Goal: Task Accomplishment & Management: Manage account settings

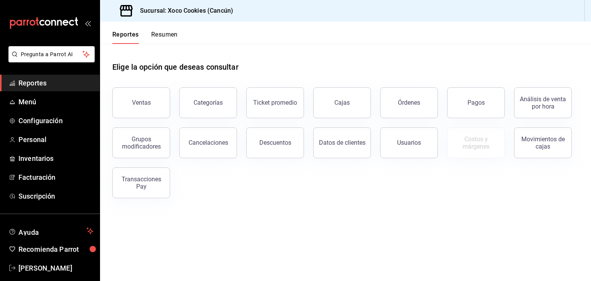
click at [165, 38] on button "Resumen" at bounding box center [164, 37] width 27 height 13
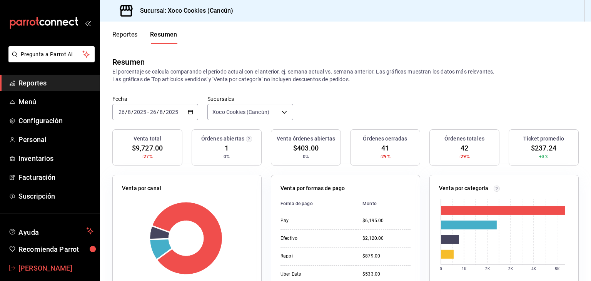
click at [48, 263] on span "Alejandro Rojo" at bounding box center [55, 268] width 75 height 10
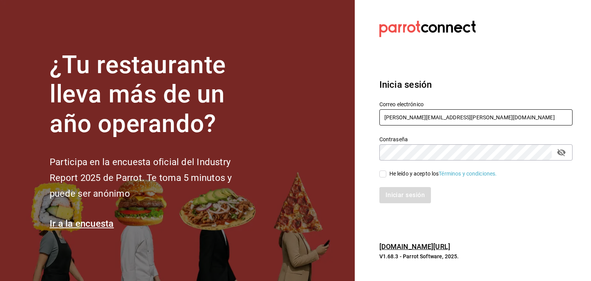
click at [474, 117] on input "alejandro.orozco.rojo@gmail.com" at bounding box center [475, 117] width 193 height 16
type input "diegopelfini1@hotmail.com"
click at [381, 172] on input "He leído y acepto los Términos y condiciones." at bounding box center [382, 173] width 7 height 7
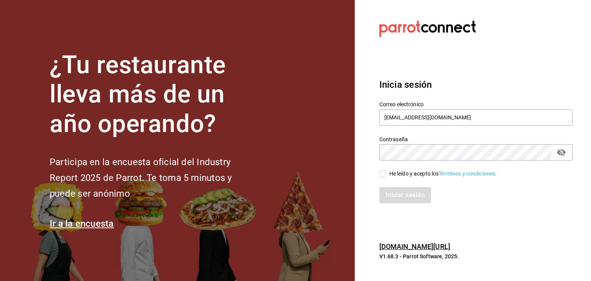
checkbox input "true"
click at [419, 203] on div "Iniciar sesión" at bounding box center [475, 195] width 193 height 16
click at [405, 193] on button "Iniciar sesión" at bounding box center [405, 195] width 52 height 16
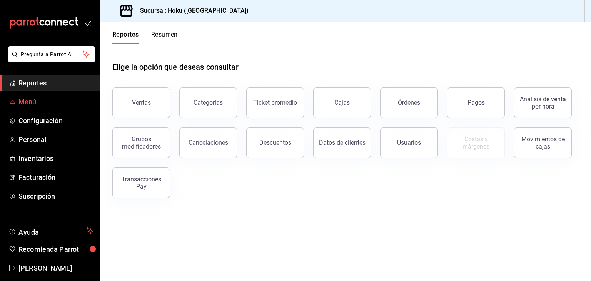
click at [51, 101] on span "Menú" at bounding box center [55, 102] width 75 height 10
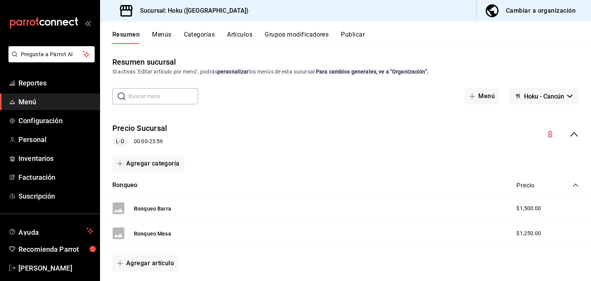
click at [240, 37] on button "Artículos" at bounding box center [239, 37] width 25 height 13
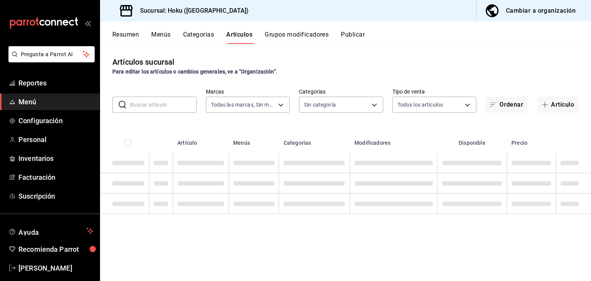
type input "aa90e99f-8277-4fab-9429-60dbd07037cc"
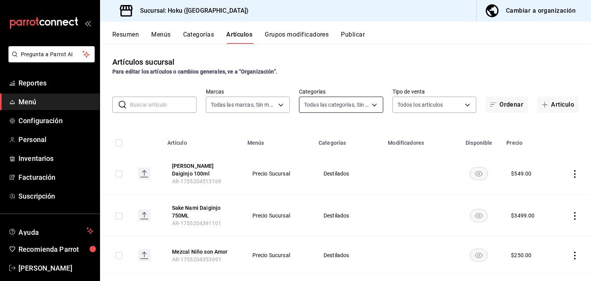
type input "e06808ba-6db7-451c-8799-f0be124ebe97,e70f592d-b9c5-4826-aeb8-58373c89bcbc,6a442…"
click at [548, 100] on button "Artículo" at bounding box center [558, 105] width 42 height 16
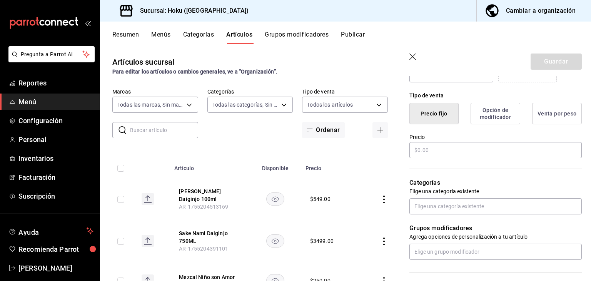
scroll to position [174, 0]
type input "[PERSON_NAME]"
click at [495, 210] on input "text" at bounding box center [495, 207] width 172 height 16
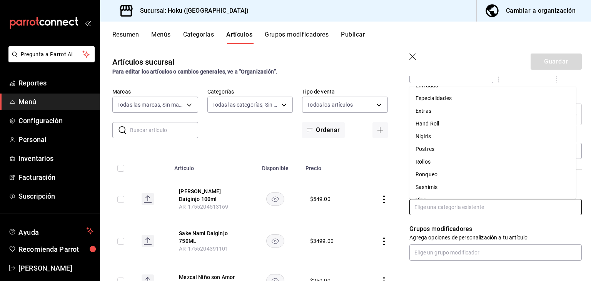
scroll to position [75, 0]
click at [436, 132] on li "Nigiris" at bounding box center [492, 135] width 167 height 13
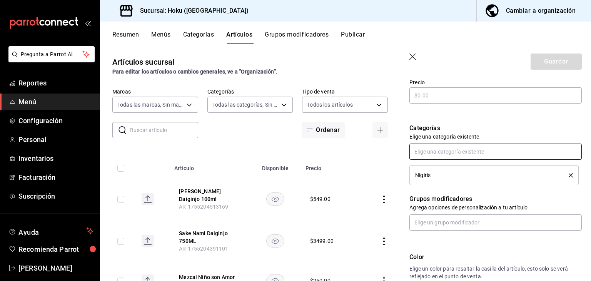
scroll to position [232, 0]
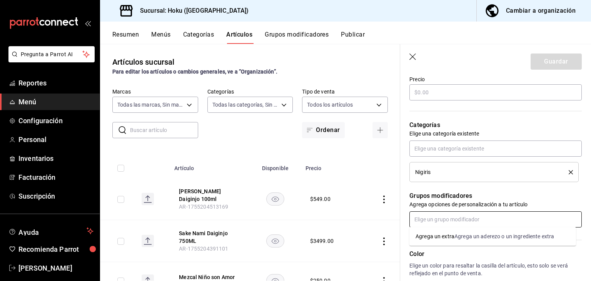
click at [474, 217] on input "text" at bounding box center [495, 219] width 172 height 16
click at [482, 237] on div "Agrega un aderezo o un ingrediente extra" at bounding box center [504, 236] width 100 height 8
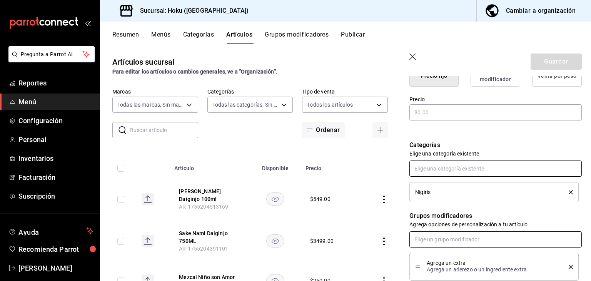
scroll to position [212, 0]
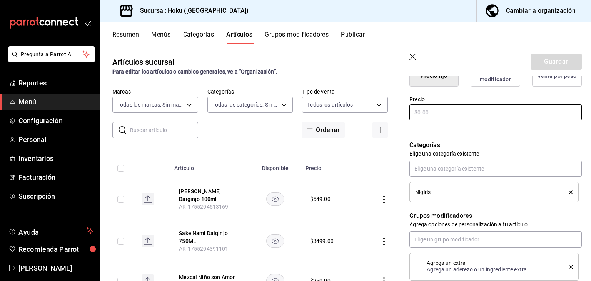
click at [429, 115] on input "text" at bounding box center [495, 112] width 172 height 16
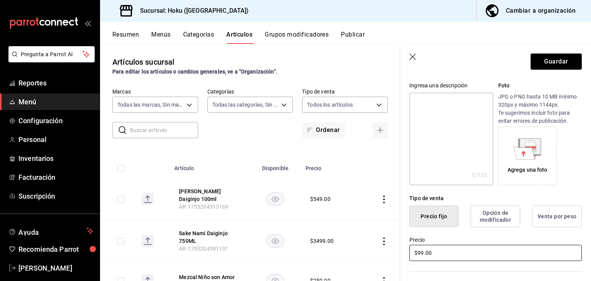
scroll to position [0, 0]
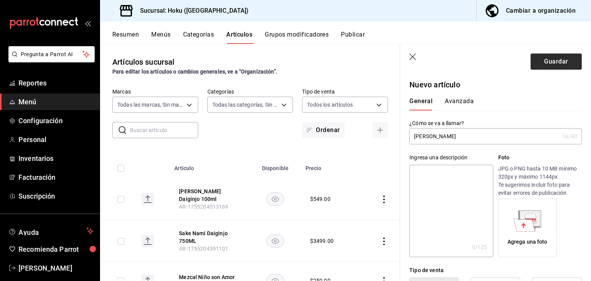
type input "$99.00"
click at [548, 63] on button "Guardar" at bounding box center [556, 61] width 51 height 16
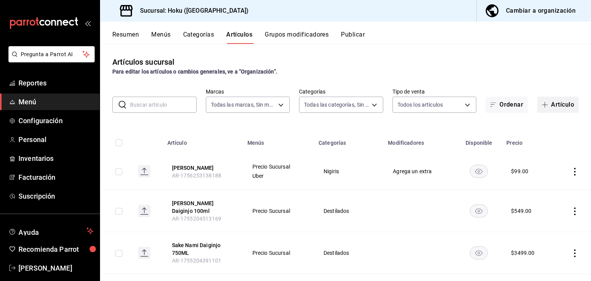
click at [558, 100] on button "Artículo" at bounding box center [558, 105] width 42 height 16
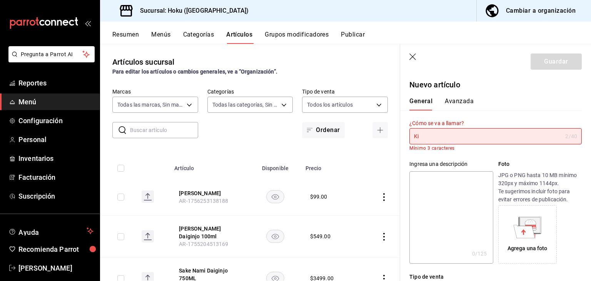
type input "K"
type input "C"
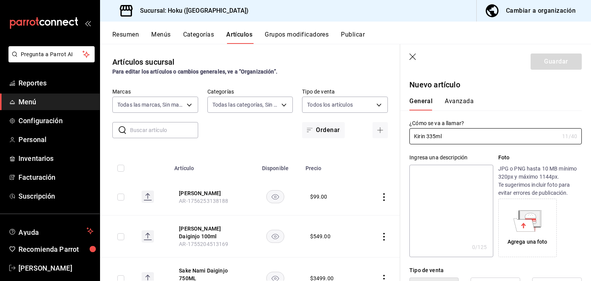
type input "Kirin 335ml"
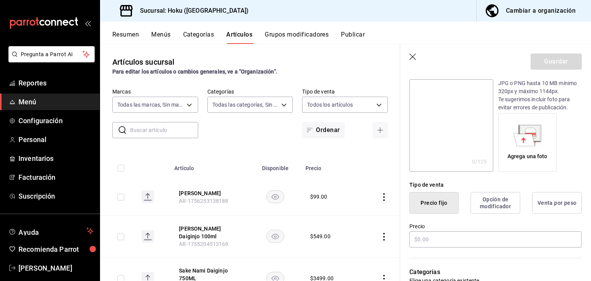
scroll to position [126, 0]
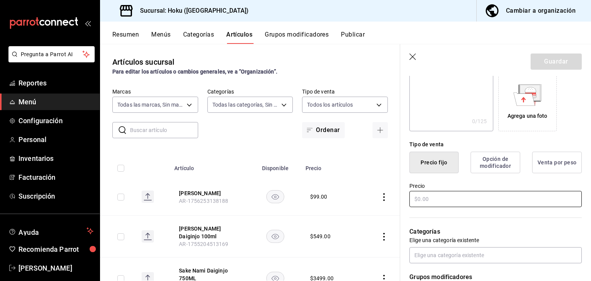
click at [477, 194] on input "text" at bounding box center [495, 199] width 172 height 16
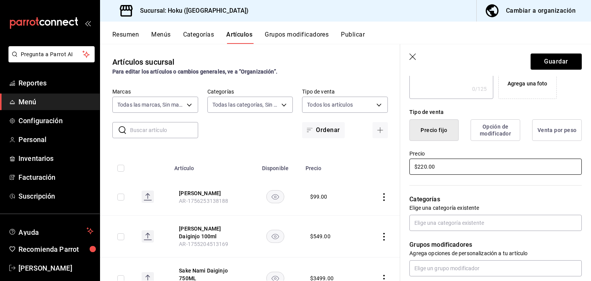
scroll to position [164, 0]
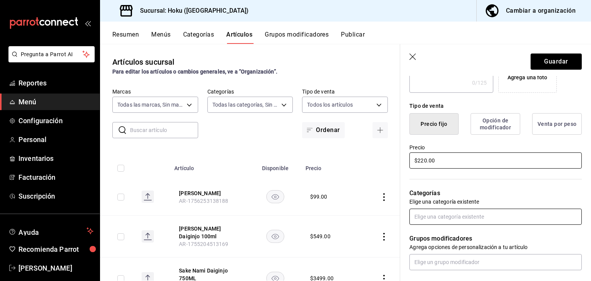
type input "$220.00"
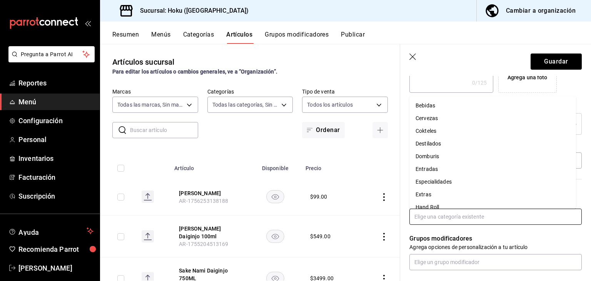
click at [460, 216] on input "text" at bounding box center [495, 217] width 172 height 16
click at [446, 120] on li "Cervezas" at bounding box center [492, 118] width 167 height 13
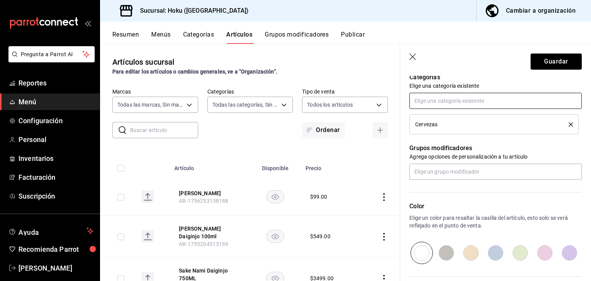
scroll to position [280, 0]
click at [549, 67] on button "Guardar" at bounding box center [556, 61] width 51 height 16
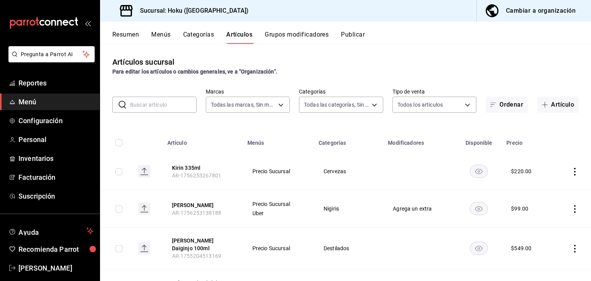
click at [361, 32] on button "Publicar" at bounding box center [353, 37] width 24 height 13
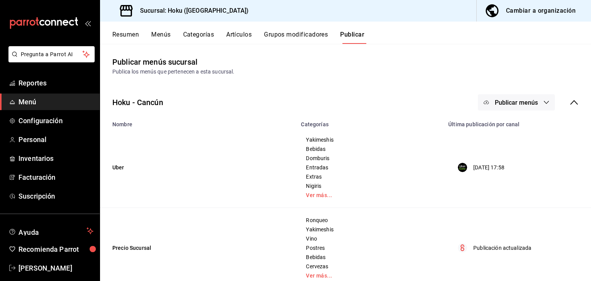
click at [545, 102] on button "Publicar menús" at bounding box center [516, 102] width 77 height 16
click at [531, 147] on span "Punto de venta" at bounding box center [521, 149] width 37 height 8
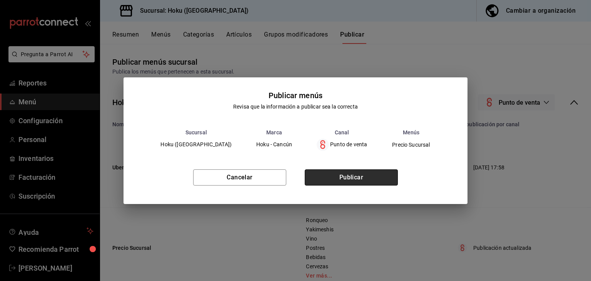
click at [380, 180] on button "Publicar" at bounding box center [351, 177] width 93 height 16
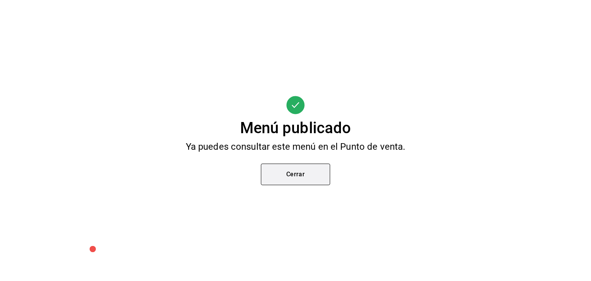
click at [304, 173] on button "Cerrar" at bounding box center [295, 175] width 69 height 22
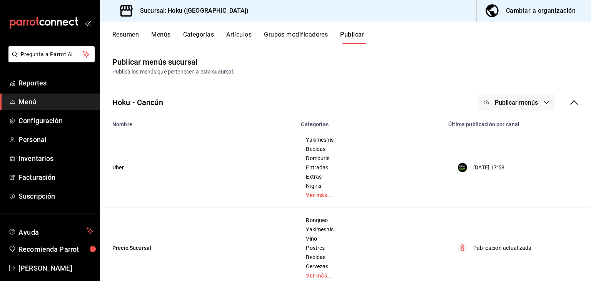
click at [239, 35] on button "Artículos" at bounding box center [238, 37] width 25 height 13
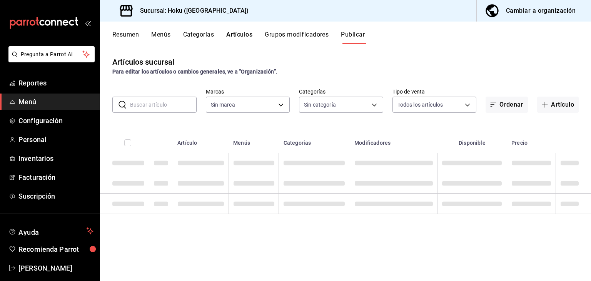
type input "aa90e99f-8277-4fab-9429-60dbd07037cc"
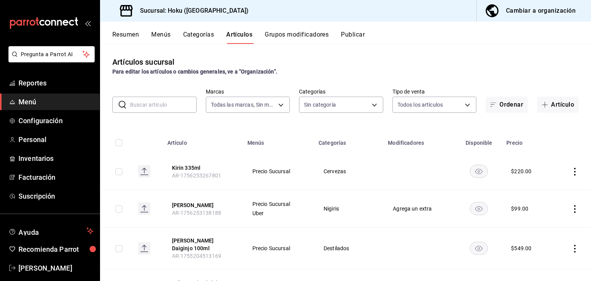
type input "e06808ba-6db7-451c-8799-f0be124ebe97,e70f592d-b9c5-4826-aeb8-58373c89bcbc,6a442…"
click at [556, 108] on button "Artículo" at bounding box center [558, 105] width 42 height 16
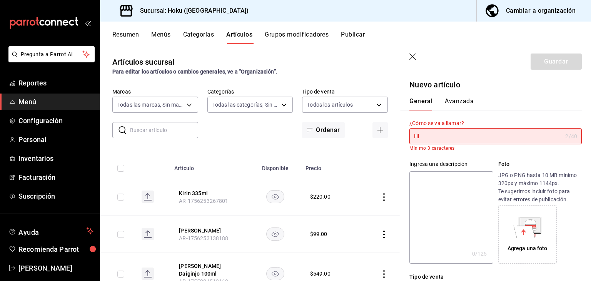
type input "H"
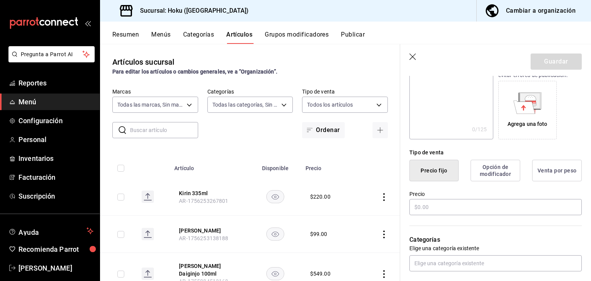
scroll to position [117, 0]
type input "Helado de [PERSON_NAME]"
click at [429, 202] on input "text" at bounding box center [495, 208] width 172 height 16
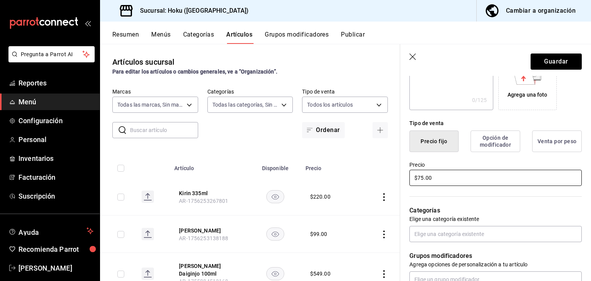
scroll to position [146, 0]
type input "$75.00"
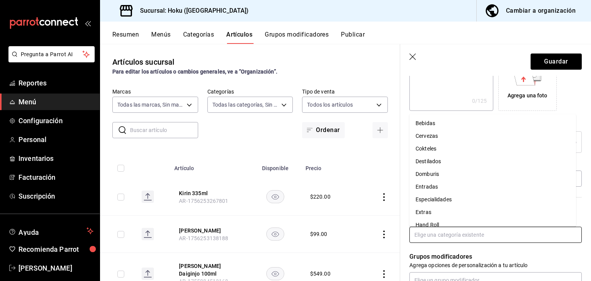
click at [432, 239] on input "text" at bounding box center [495, 235] width 172 height 16
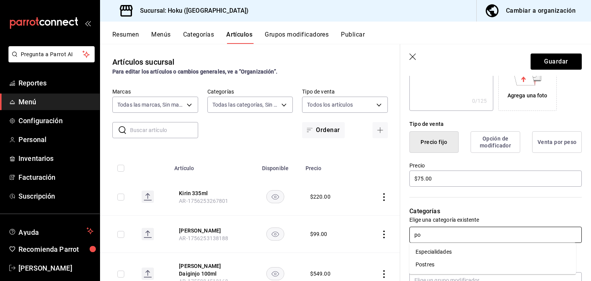
type input "pos"
click at [441, 250] on li "Postres" at bounding box center [492, 251] width 167 height 13
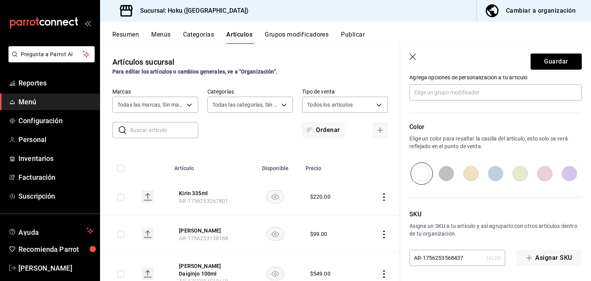
scroll to position [359, 0]
click at [565, 64] on button "Guardar" at bounding box center [556, 61] width 51 height 16
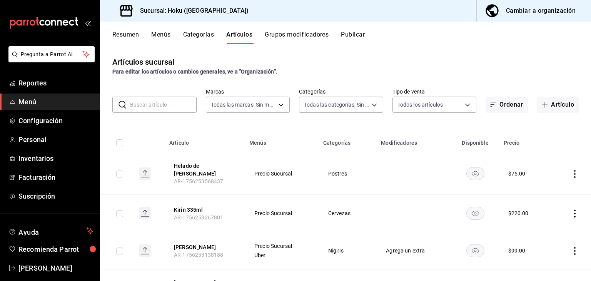
click at [356, 36] on button "Publicar" at bounding box center [353, 37] width 24 height 13
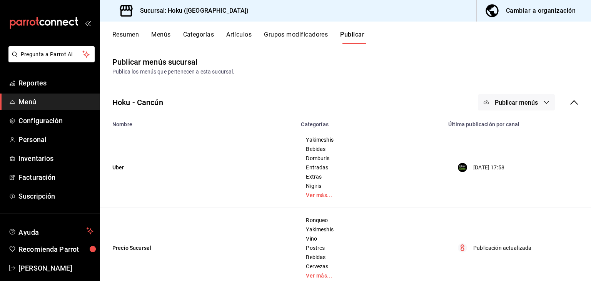
click at [513, 105] on span "Publicar menús" at bounding box center [516, 102] width 43 height 7
click at [530, 146] on span "Punto de venta" at bounding box center [521, 149] width 37 height 8
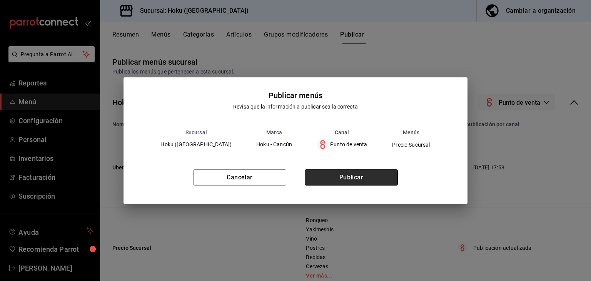
click at [372, 177] on button "Publicar" at bounding box center [351, 177] width 93 height 16
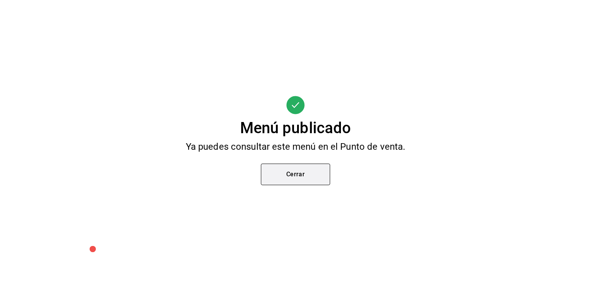
click at [320, 180] on button "Cerrar" at bounding box center [295, 175] width 69 height 22
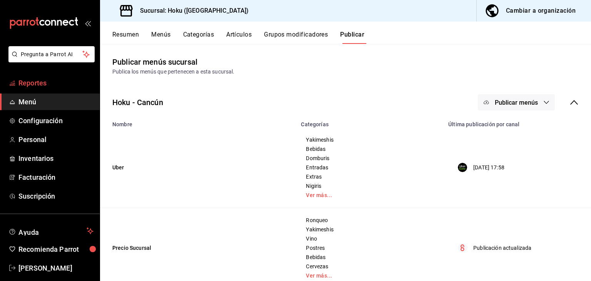
click at [28, 83] on span "Reportes" at bounding box center [55, 83] width 75 height 10
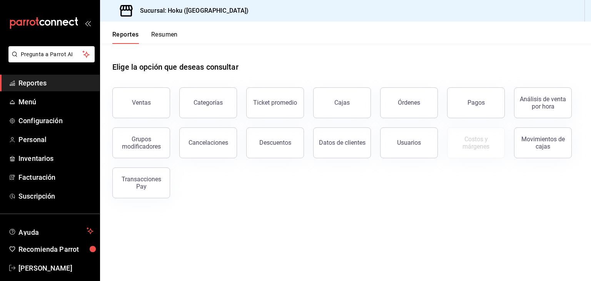
click at [158, 33] on button "Resumen" at bounding box center [164, 37] width 27 height 13
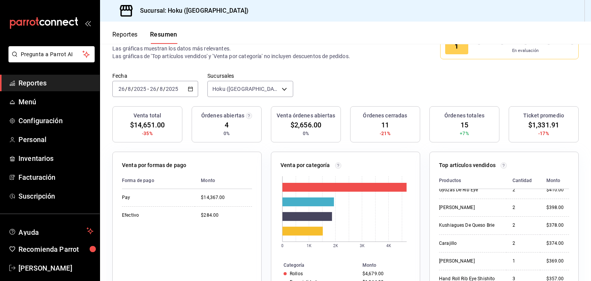
scroll to position [31, 0]
click at [124, 31] on button "Reportes" at bounding box center [124, 37] width 25 height 13
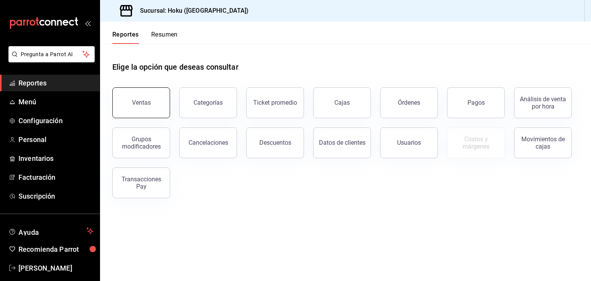
click at [142, 105] on div "Ventas" at bounding box center [141, 102] width 19 height 7
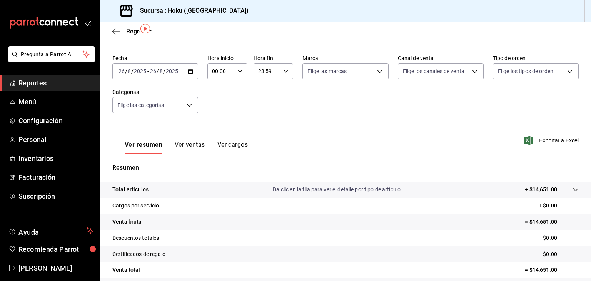
click at [196, 145] on button "Ver ventas" at bounding box center [190, 147] width 30 height 13
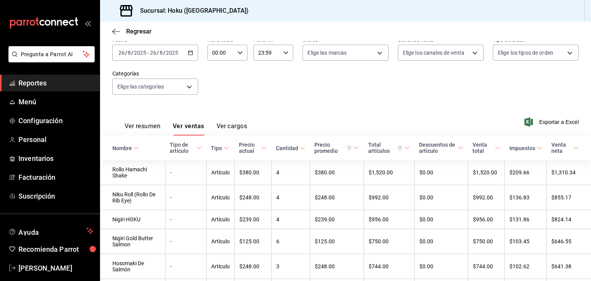
click at [299, 154] on th "Cantidad" at bounding box center [290, 147] width 38 height 25
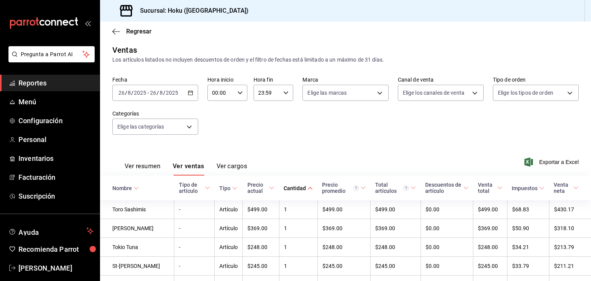
scroll to position [43, 0]
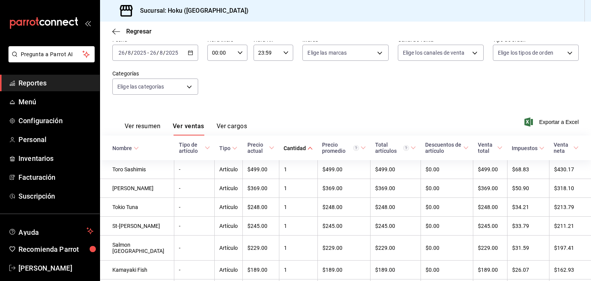
click at [307, 147] on icon at bounding box center [309, 147] width 5 height 5
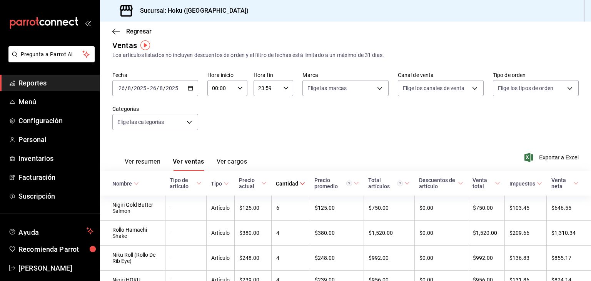
scroll to position [8, 0]
click at [194, 87] on div "[DATE] [DATE] - [DATE] [DATE]" at bounding box center [155, 88] width 86 height 16
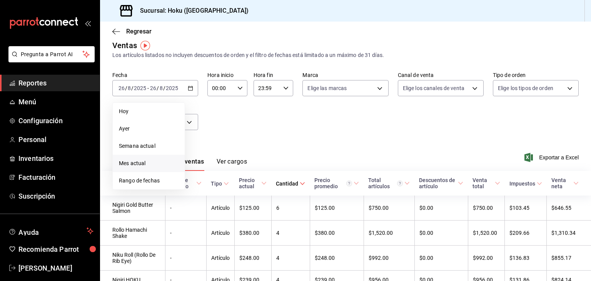
click at [151, 157] on li "Mes actual" at bounding box center [149, 163] width 72 height 17
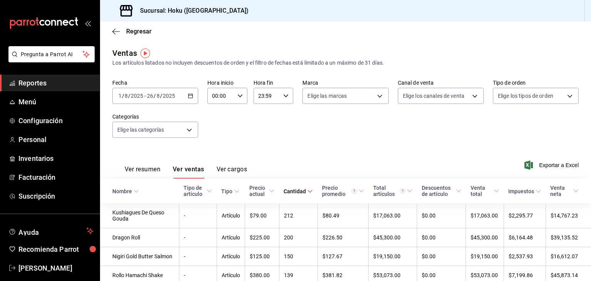
click at [296, 194] on span "Cantidad" at bounding box center [298, 191] width 29 height 6
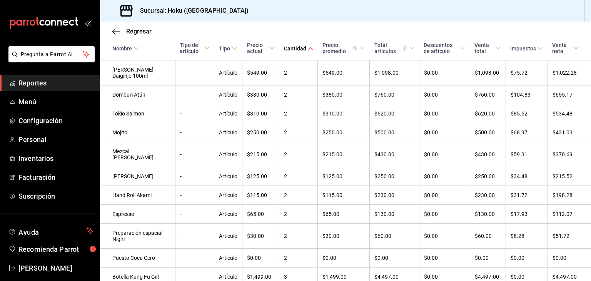
scroll to position [465, 0]
click at [191, 54] on div "Tipo de artículo" at bounding box center [191, 48] width 23 height 12
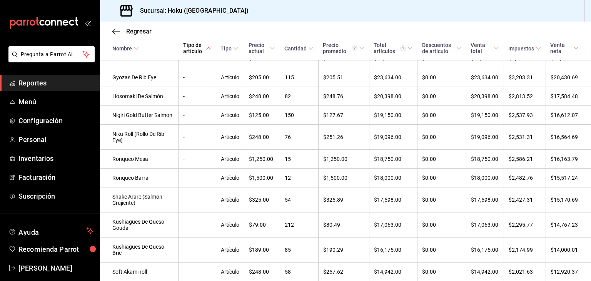
scroll to position [0, 0]
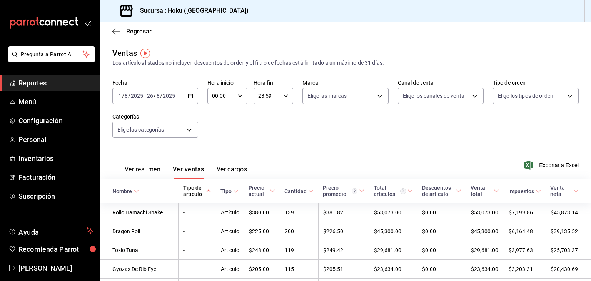
click at [285, 190] on div "Cantidad" at bounding box center [295, 191] width 22 height 6
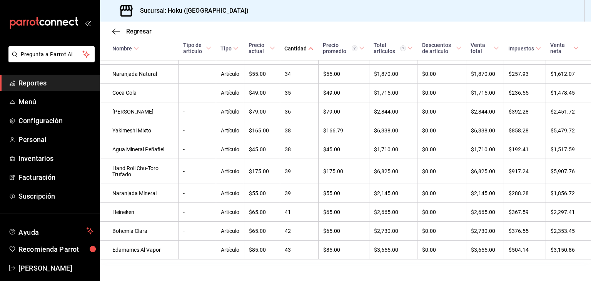
scroll to position [2720, 0]
click at [137, 48] on \(Stroke\) at bounding box center [136, 48] width 5 height 3
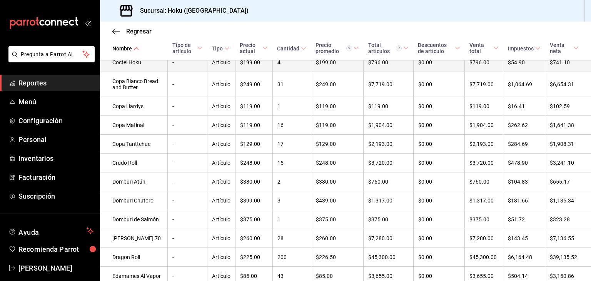
scroll to position [888, 0]
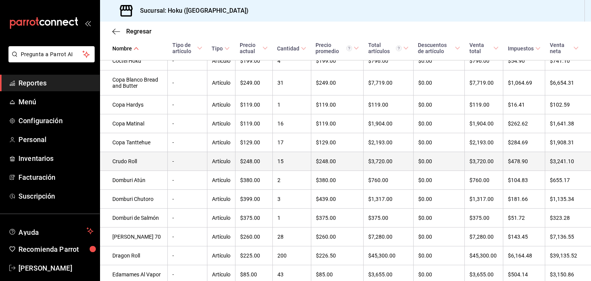
click at [156, 171] on td "Crudo Roll" at bounding box center [134, 161] width 68 height 19
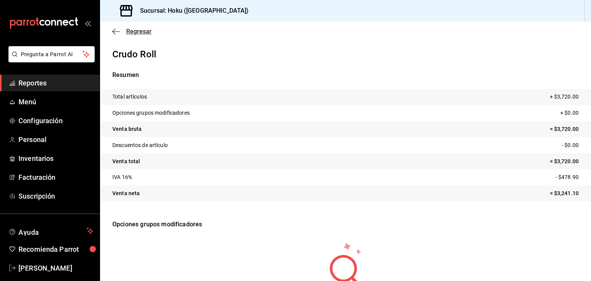
click at [115, 32] on icon "button" at bounding box center [116, 31] width 8 height 7
click at [113, 32] on icon "button" at bounding box center [113, 31] width 3 height 6
click at [114, 30] on icon "button" at bounding box center [116, 31] width 8 height 7
click at [32, 78] on span "Reportes" at bounding box center [55, 83] width 75 height 10
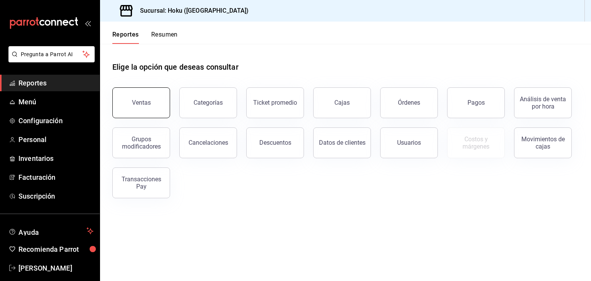
click at [144, 101] on div "Ventas" at bounding box center [141, 102] width 19 height 7
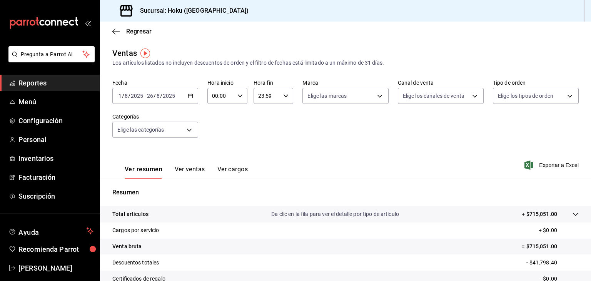
click at [191, 98] on div "[DATE] [DATE] - [DATE] [DATE]" at bounding box center [155, 96] width 86 height 16
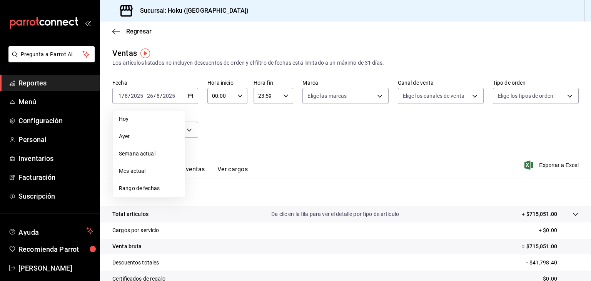
click at [234, 144] on div "Fecha [DATE] [DATE] - [DATE] [DATE] [DATE] [DATE] Semana actual Mes actual Rang…" at bounding box center [345, 113] width 466 height 68
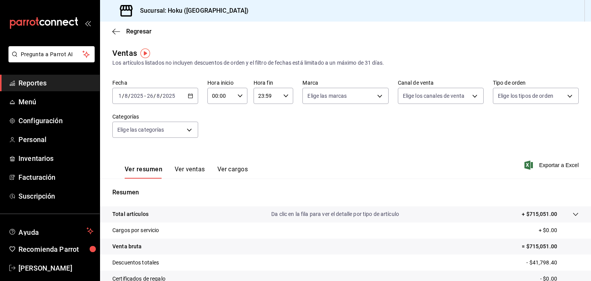
click at [194, 167] on button "Ver ventas" at bounding box center [190, 171] width 30 height 13
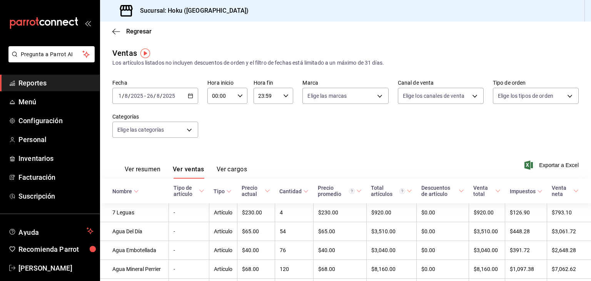
click at [186, 98] on div "[DATE] [DATE] - [DATE] [DATE]" at bounding box center [155, 96] width 86 height 16
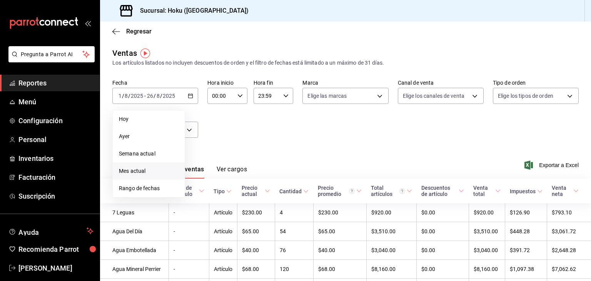
click at [152, 167] on span "Mes actual" at bounding box center [149, 171] width 60 height 8
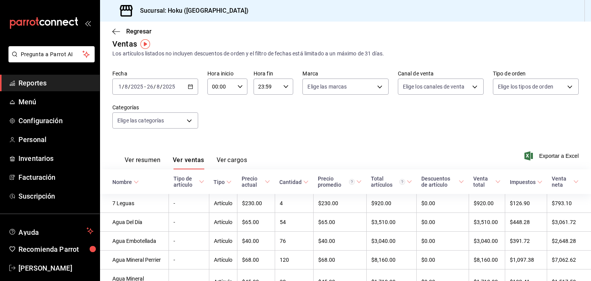
click at [232, 150] on div "Ver resumen Ver ventas Ver cargos" at bounding box center [179, 158] width 135 height 22
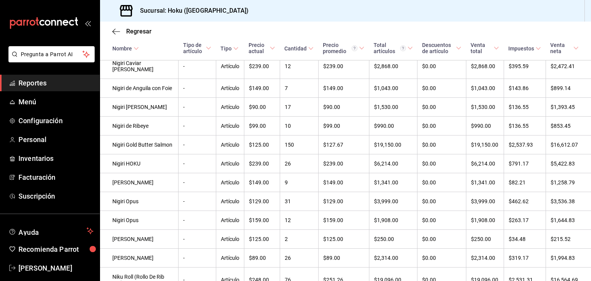
scroll to position [2255, 0]
